Goal: Task Accomplishment & Management: Use online tool/utility

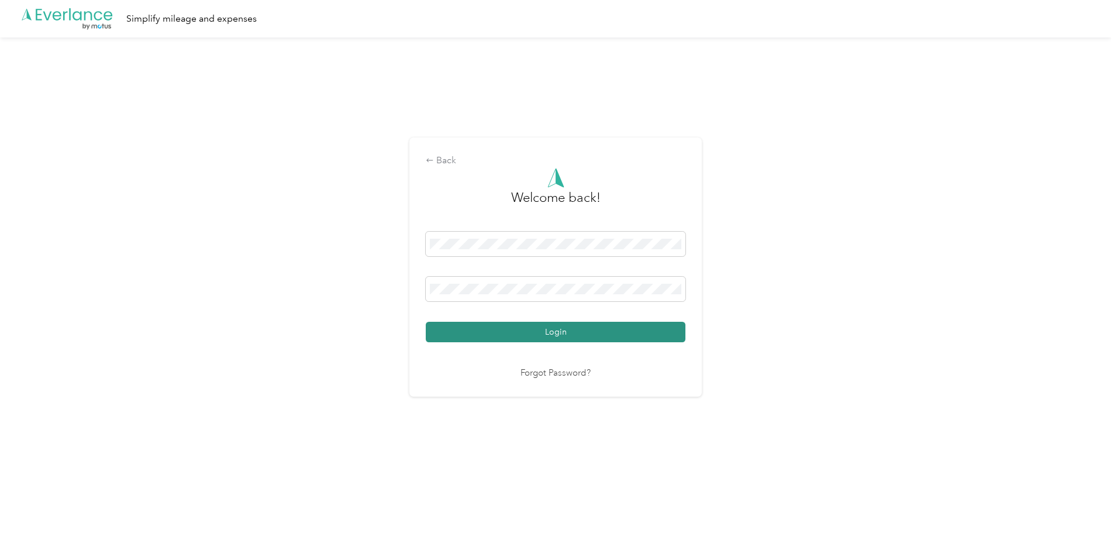
click at [554, 330] on button "Login" at bounding box center [556, 332] width 260 height 20
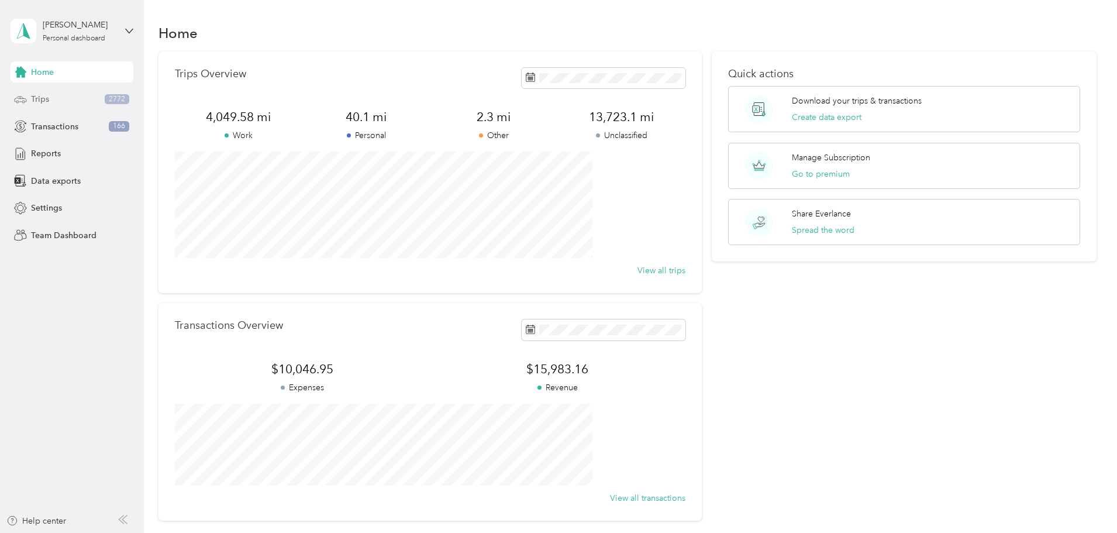
click at [42, 97] on span "Trips" at bounding box center [40, 99] width 18 height 12
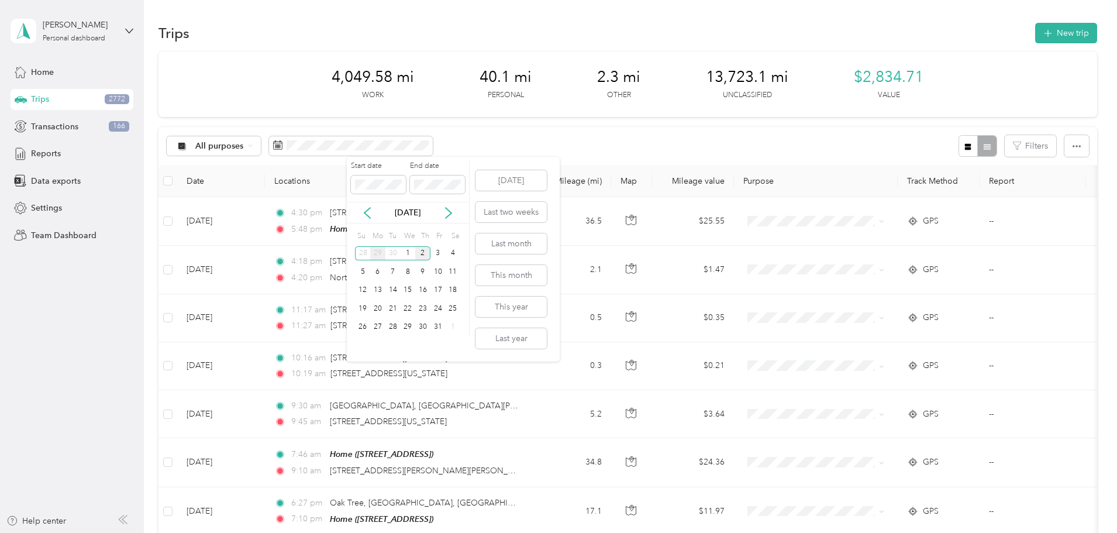
click at [377, 253] on div "29" at bounding box center [377, 253] width 15 height 15
click at [424, 328] on div "2" at bounding box center [422, 327] width 15 height 15
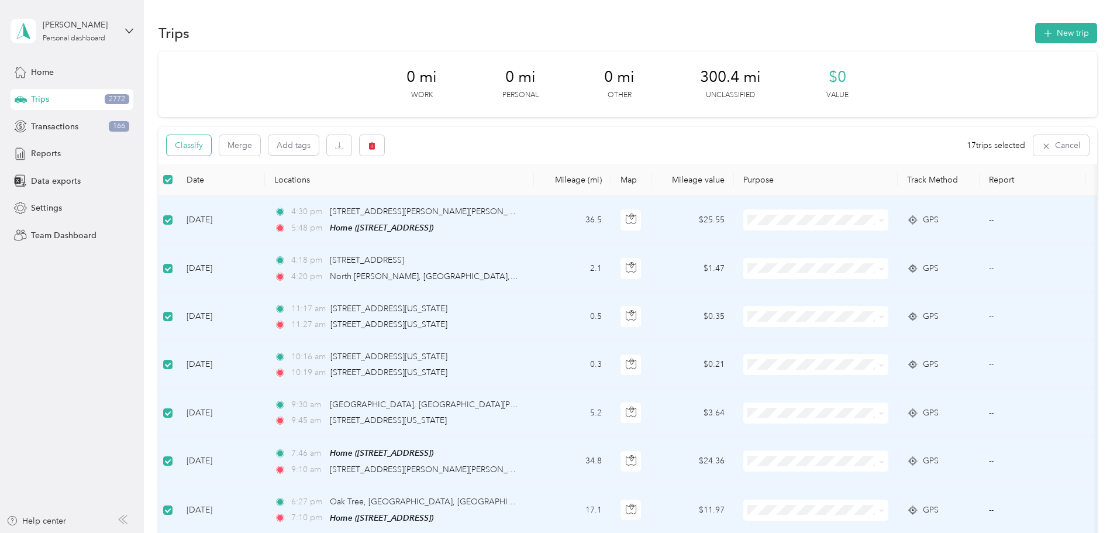
click at [211, 149] on button "Classify" at bounding box center [189, 145] width 44 height 20
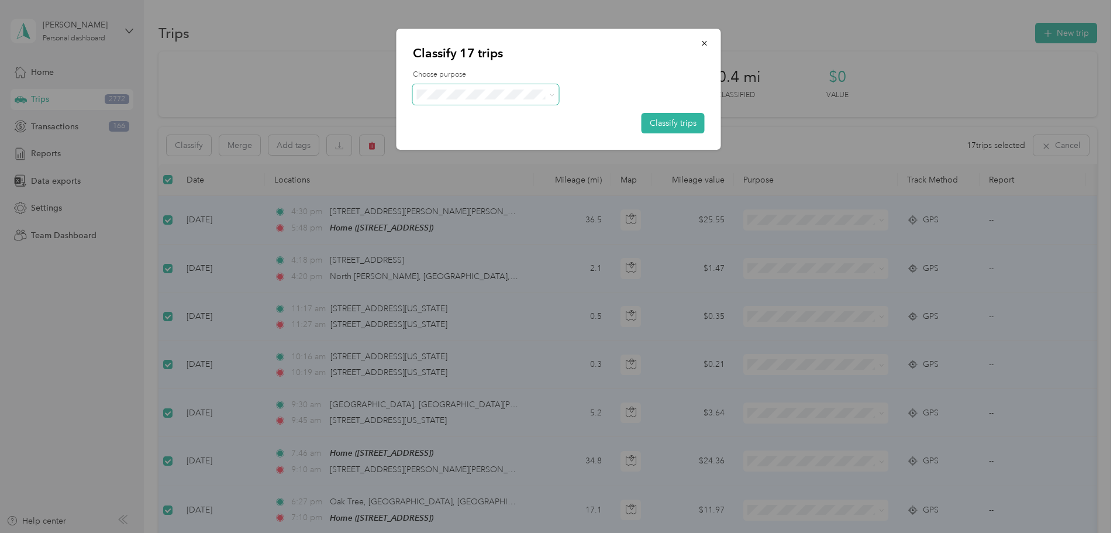
click at [552, 97] on icon at bounding box center [551, 94] width 5 height 5
click at [463, 156] on span "Vivotek Usa" at bounding box center [496, 157] width 109 height 12
click at [687, 128] on button "Classify trips" at bounding box center [673, 123] width 63 height 20
